Goal: Task Accomplishment & Management: Manage account settings

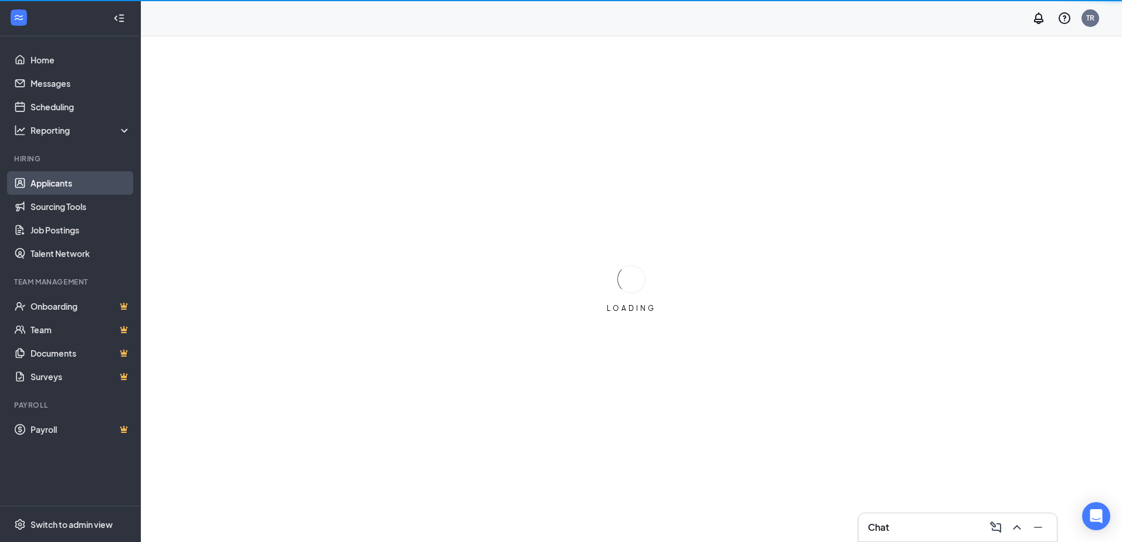
click at [53, 184] on link "Applicants" at bounding box center [81, 182] width 100 height 23
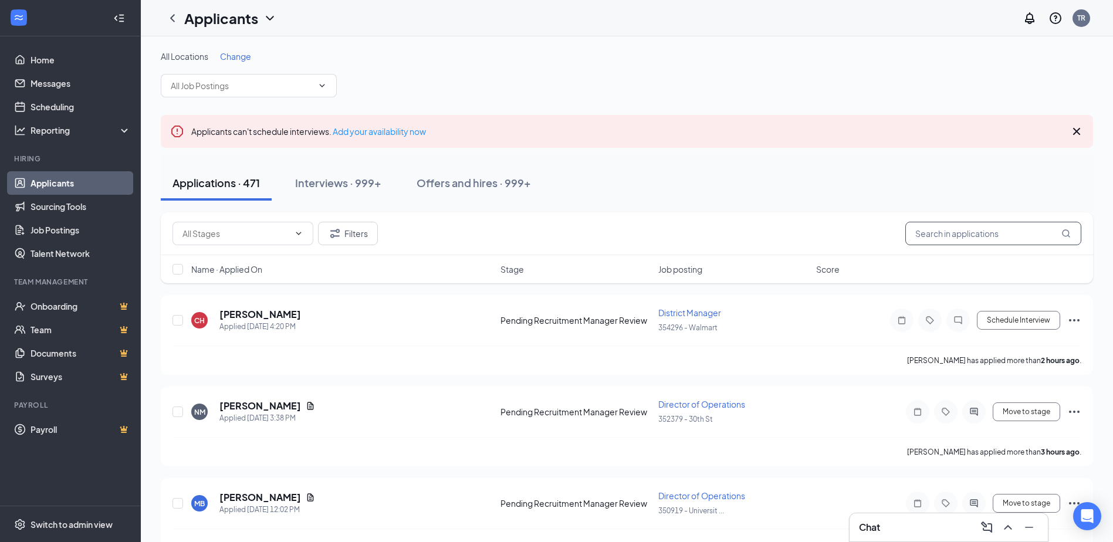
click at [926, 231] on input "text" at bounding box center [994, 233] width 176 height 23
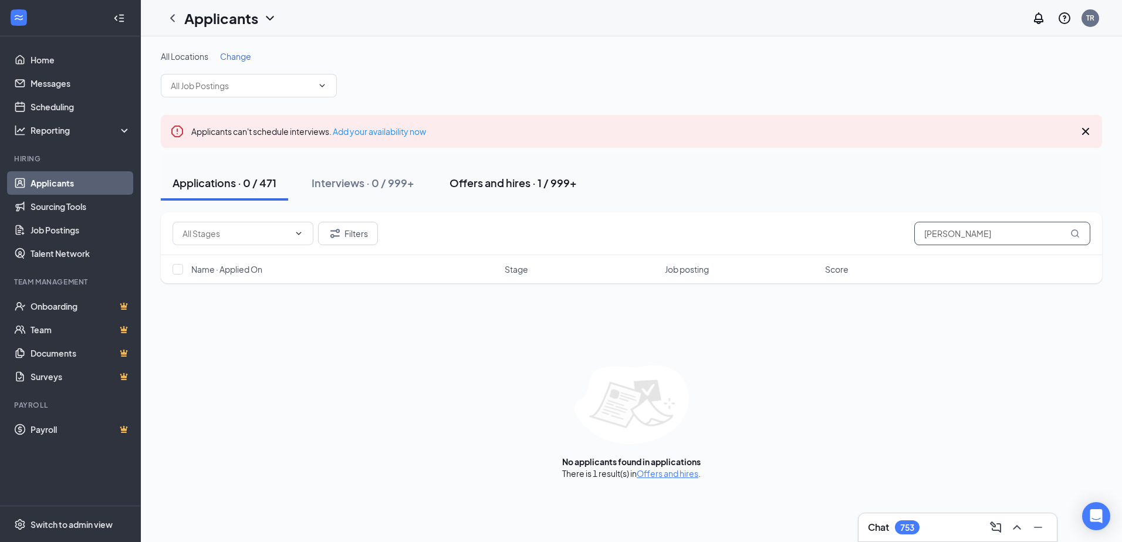
type input "[PERSON_NAME]"
click at [484, 189] on div "Offers and hires · 1 / 999+" at bounding box center [513, 183] width 127 height 15
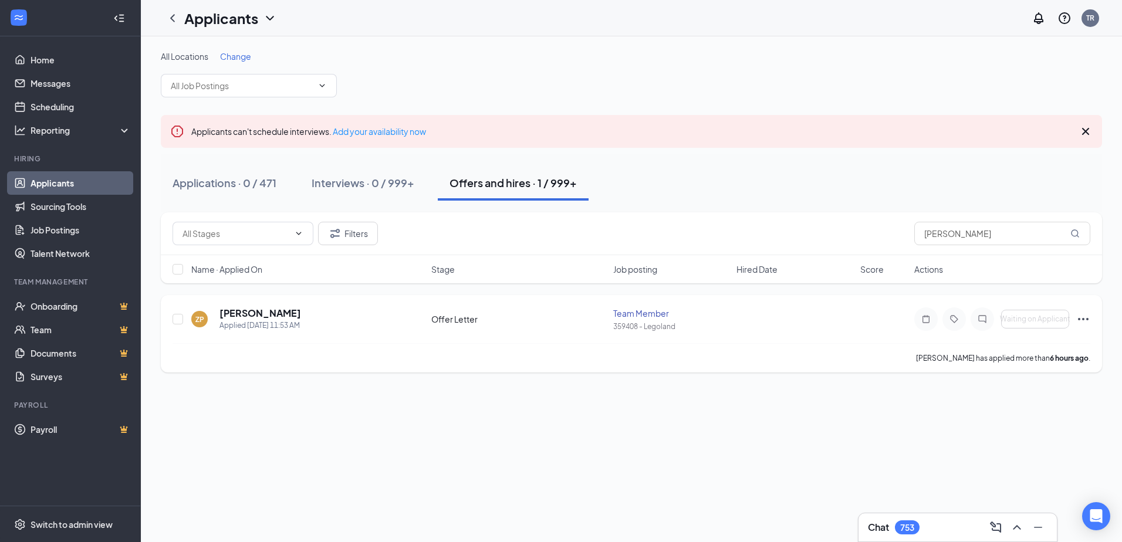
click at [1082, 319] on icon "Ellipses" at bounding box center [1084, 319] width 14 height 14
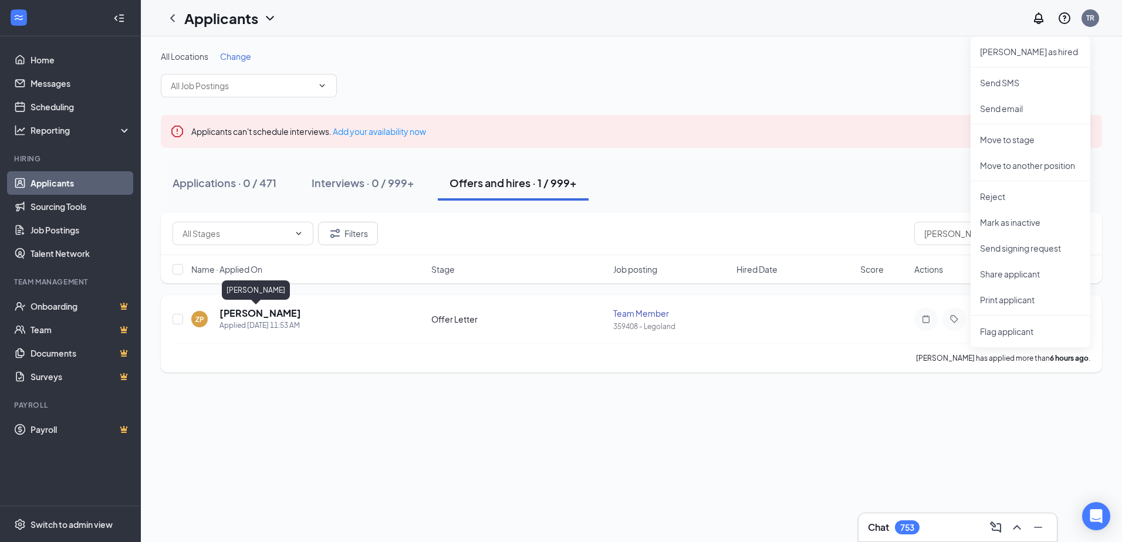
click at [248, 312] on h5 "[PERSON_NAME]" at bounding box center [261, 313] width 82 height 13
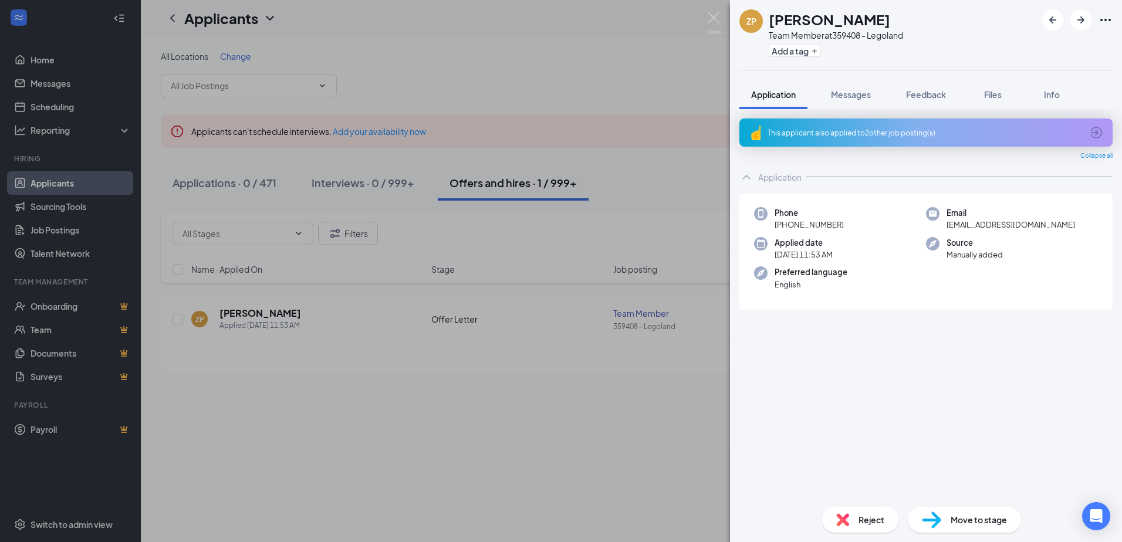
click at [969, 517] on span "Move to stage" at bounding box center [979, 520] width 56 height 13
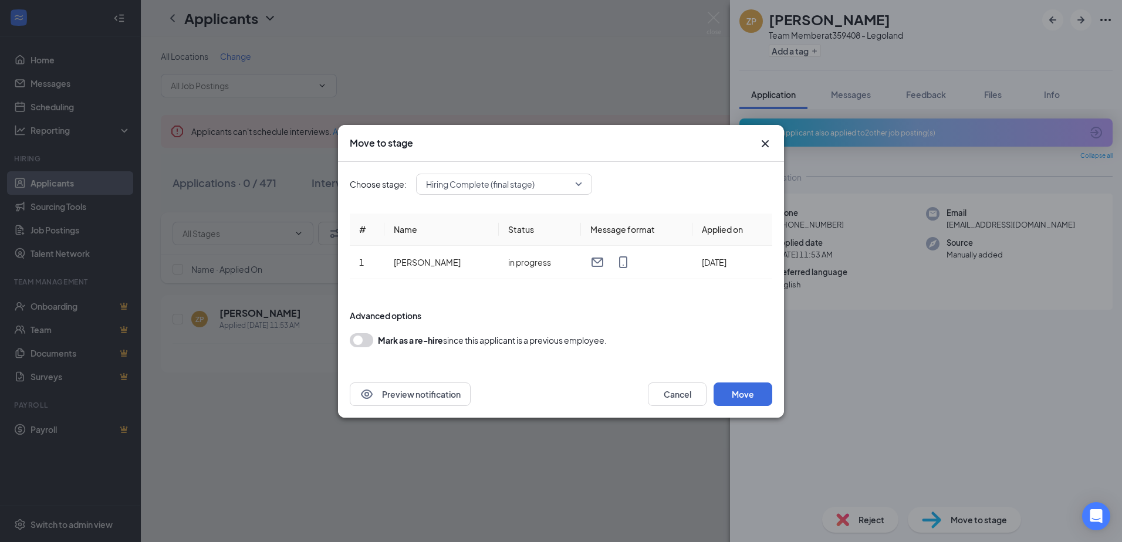
click at [581, 184] on span "Hiring Complete (final stage)" at bounding box center [504, 185] width 156 height 18
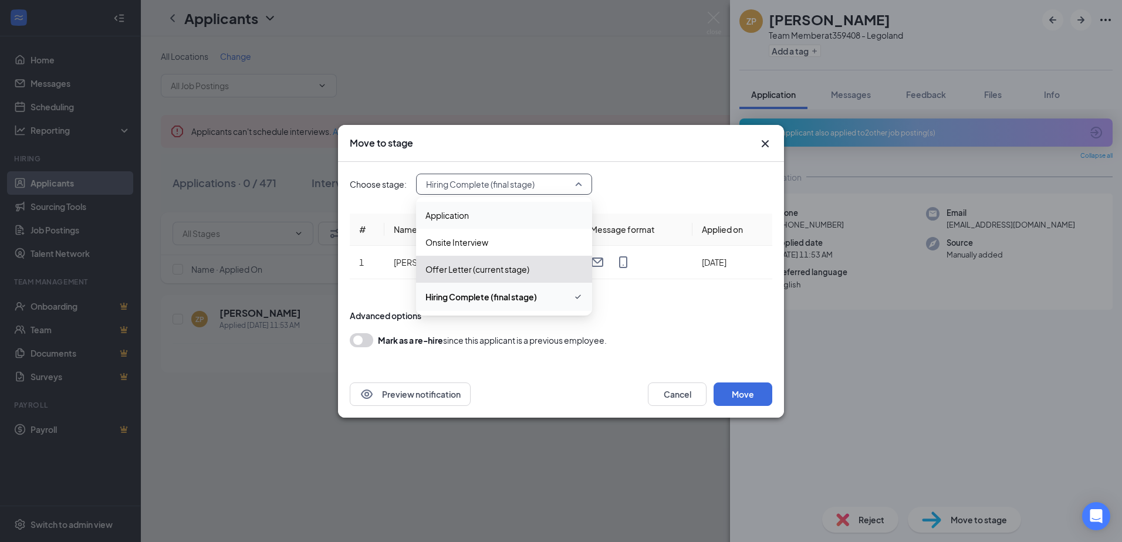
click at [445, 219] on span "Application" at bounding box center [447, 215] width 43 height 13
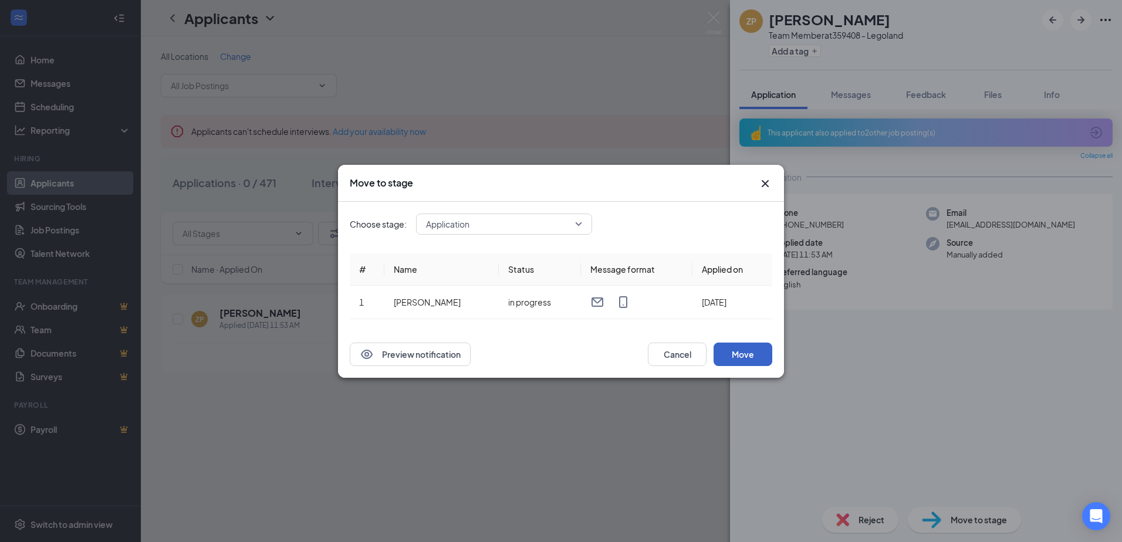
click at [748, 360] on button "Move" at bounding box center [743, 354] width 59 height 23
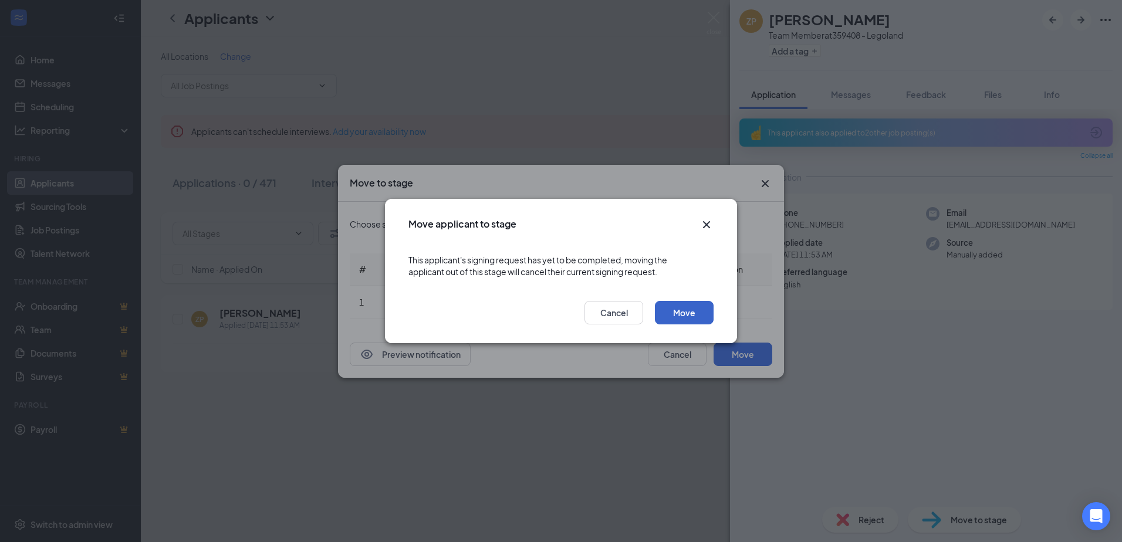
click at [693, 313] on button "Move" at bounding box center [684, 312] width 59 height 23
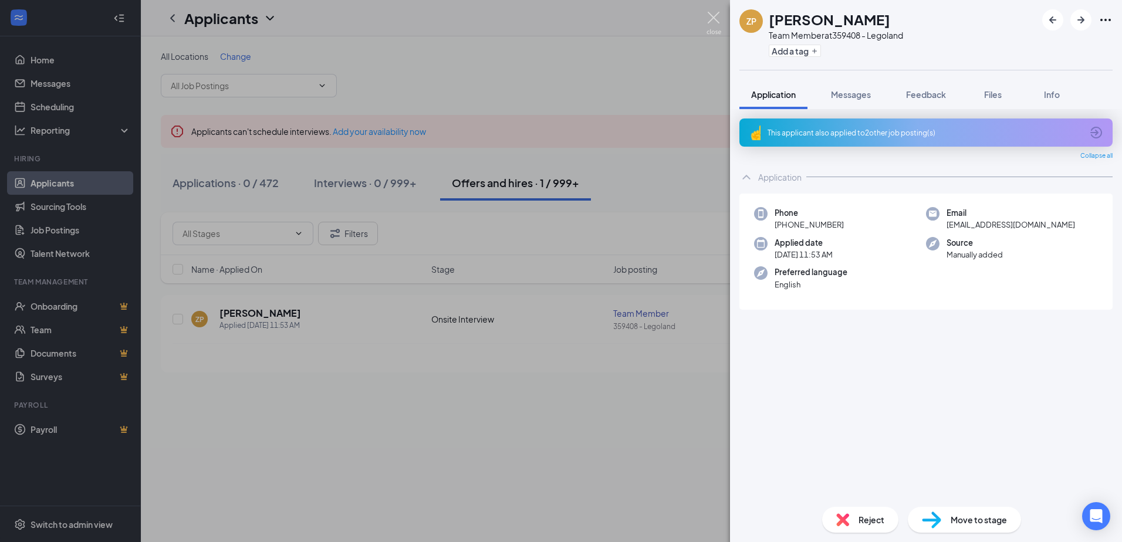
click at [712, 17] on img at bounding box center [714, 23] width 15 height 23
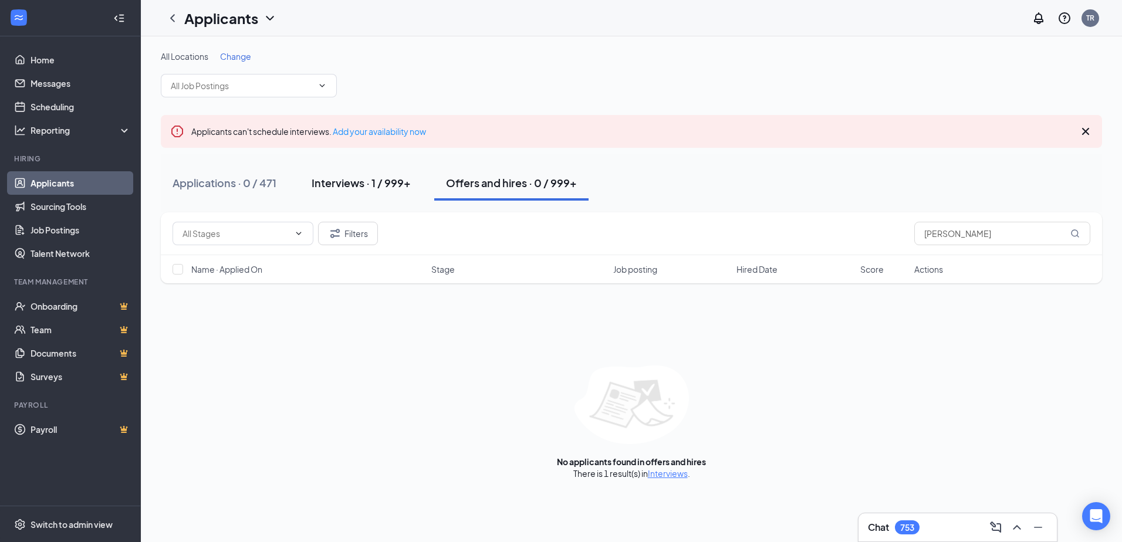
click at [360, 176] on div "Interviews · 1 / 999+" at bounding box center [361, 183] width 99 height 15
